Goal: Information Seeking & Learning: Check status

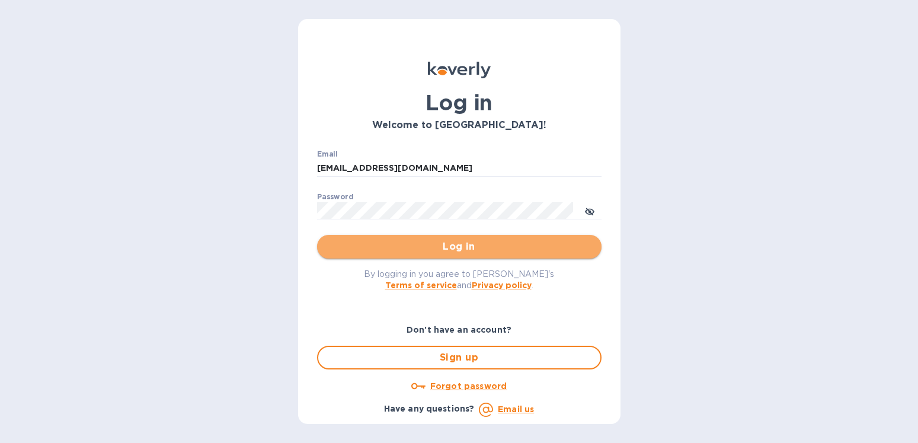
click at [482, 243] on span "Log in" at bounding box center [460, 246] width 266 height 14
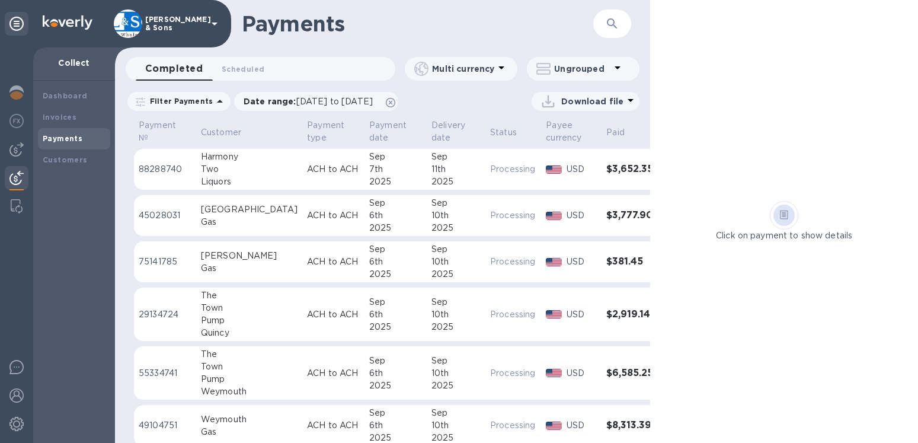
click at [75, 136] on b "Payments" at bounding box center [63, 138] width 40 height 9
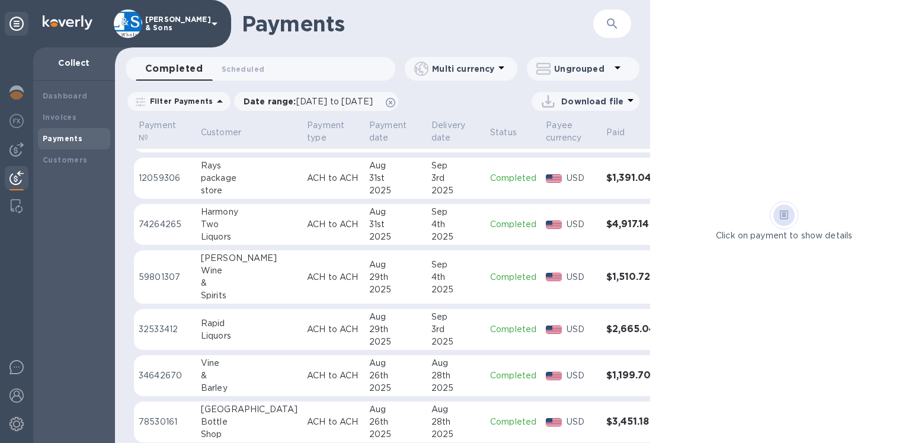
scroll to position [68, 0]
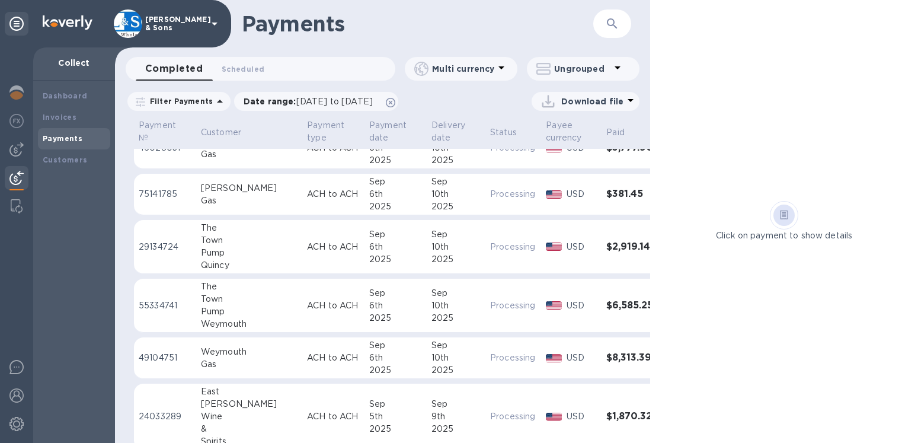
click at [326, 66] on div "Completed 0 Scheduled 0" at bounding box center [266, 69] width 260 height 24
click at [77, 117] on div "Invoices" at bounding box center [74, 117] width 63 height 12
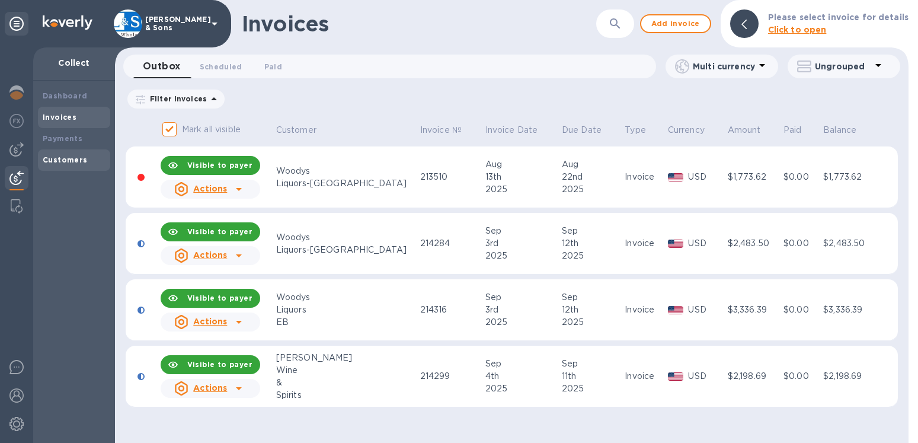
click at [69, 156] on b "Customers" at bounding box center [65, 159] width 45 height 9
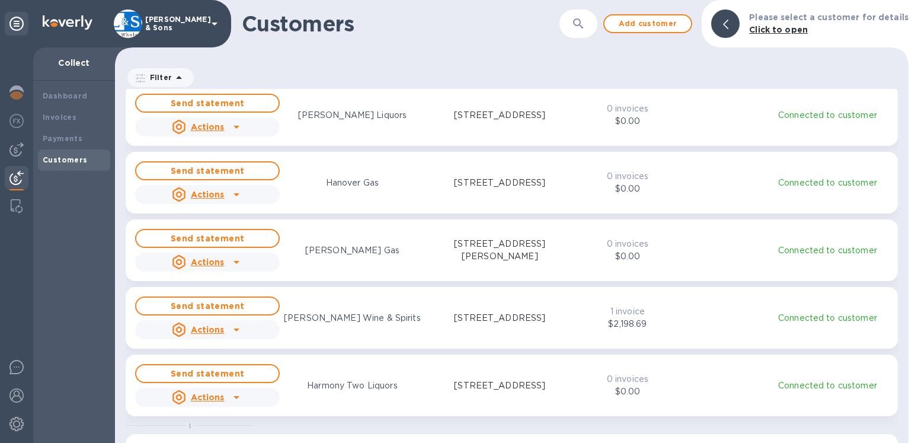
scroll to position [68, 0]
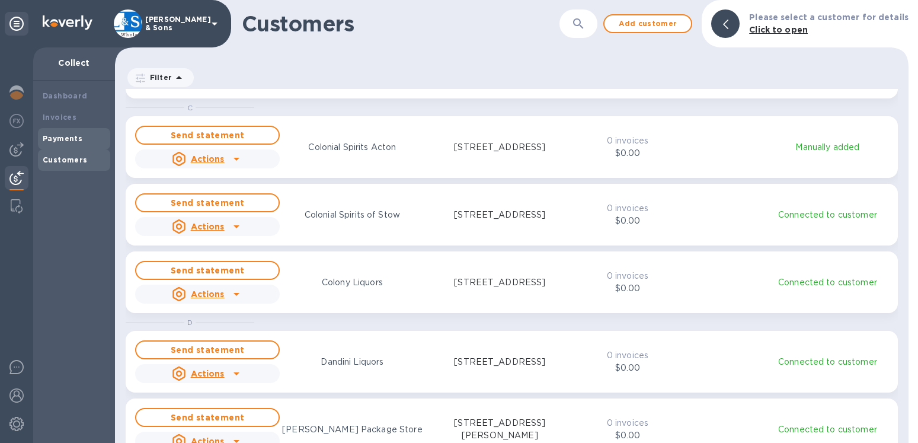
click at [75, 140] on b "Payments" at bounding box center [63, 138] width 40 height 9
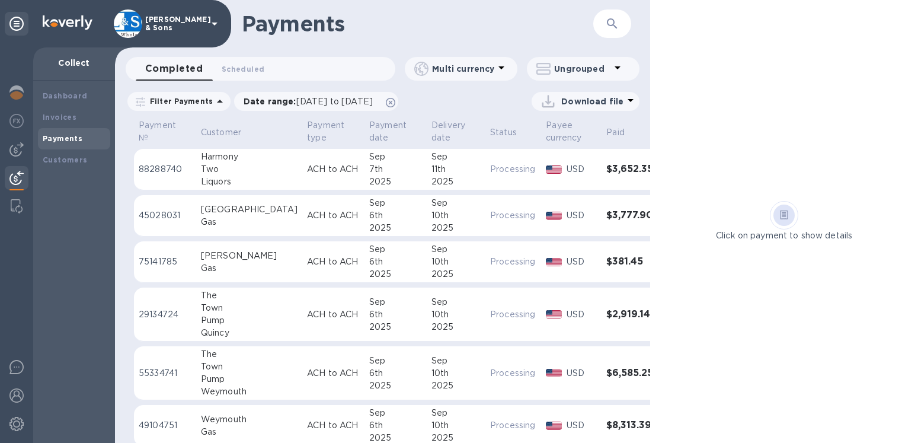
click at [74, 135] on b "Payments" at bounding box center [63, 138] width 40 height 9
click at [432, 214] on div "10th" at bounding box center [456, 215] width 49 height 12
